Goal: Transaction & Acquisition: Purchase product/service

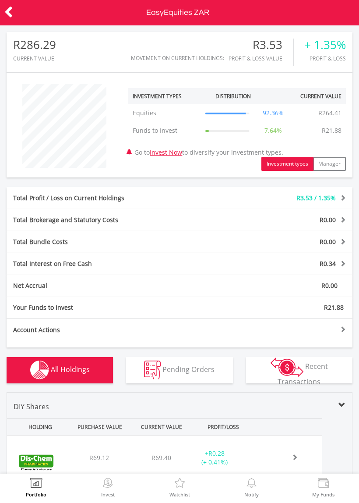
click at [5, 10] on icon at bounding box center [8, 12] width 9 height 17
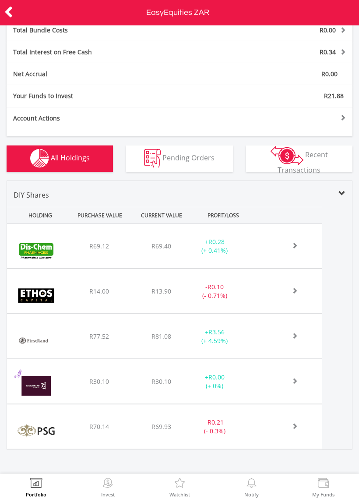
scroll to position [211, 0]
click at [328, 158] on span "Recent Transactions" at bounding box center [303, 162] width 50 height 25
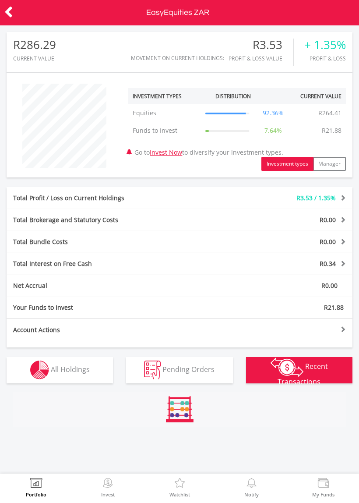
scroll to position [0, 0]
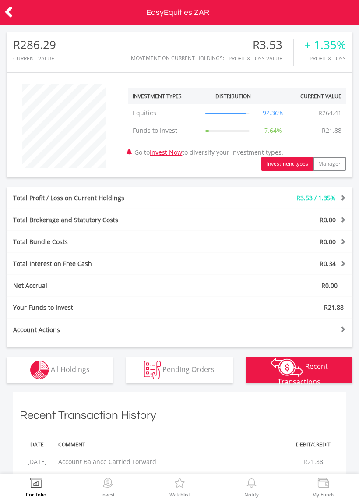
click at [203, 367] on span "Pending Orders" at bounding box center [188, 369] width 52 height 10
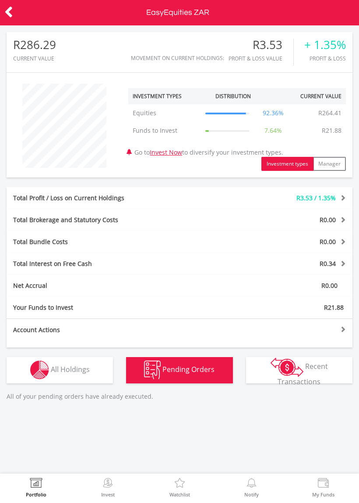
click at [84, 369] on span "All Holdings" at bounding box center [70, 369] width 39 height 10
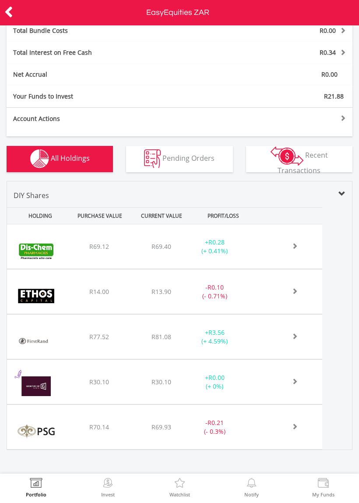
scroll to position [211, 0]
click at [345, 196] on div "DIY Shares" at bounding box center [179, 198] width 345 height 17
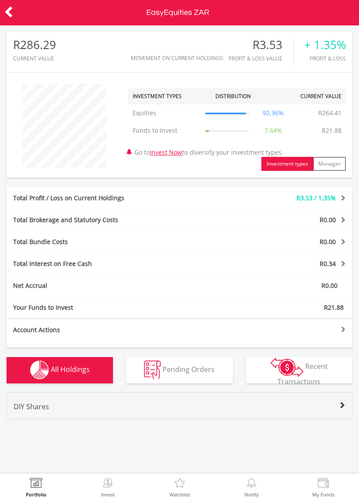
scroll to position [0, 0]
click at [107, 489] on img at bounding box center [108, 484] width 14 height 12
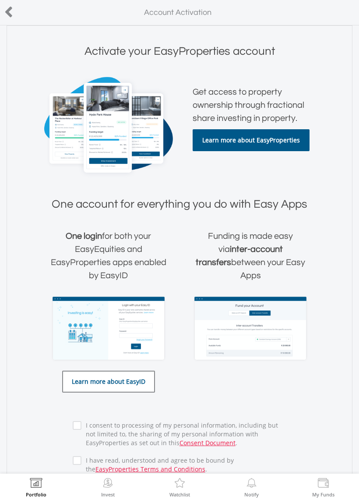
click at [12, 12] on icon at bounding box center [8, 12] width 9 height 17
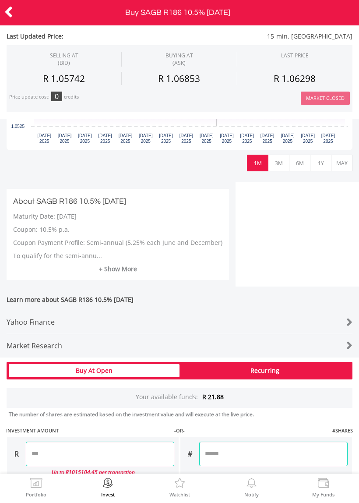
scroll to position [345, 0]
